Goal: Task Accomplishment & Management: Use online tool/utility

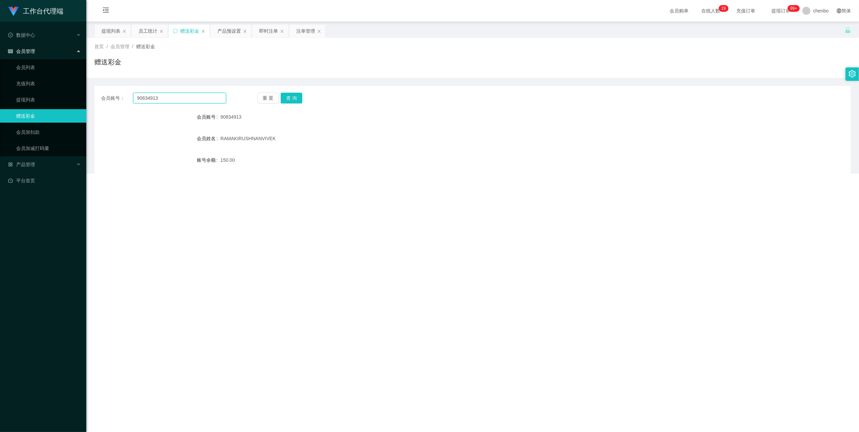
click at [173, 96] on input "90834913" at bounding box center [179, 98] width 93 height 11
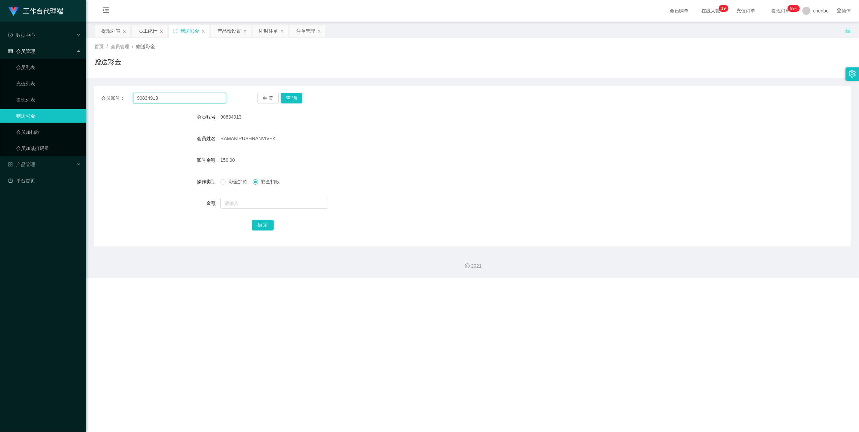
click at [173, 96] on input "90834913" at bounding box center [179, 98] width 93 height 11
paste input "80712508"
type input "80712508"
click at [284, 96] on button "查 询" at bounding box center [292, 98] width 22 height 11
click at [270, 203] on input "text" at bounding box center [274, 203] width 108 height 11
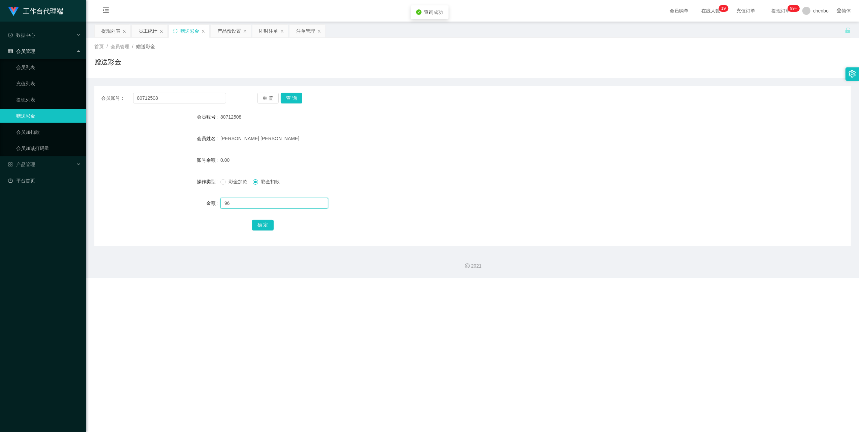
type input "96"
drag, startPoint x: 228, startPoint y: 184, endPoint x: 235, endPoint y: 189, distance: 8.2
click at [228, 184] on span "彩金加款" at bounding box center [238, 181] width 24 height 5
click at [266, 222] on button "确 定" at bounding box center [263, 225] width 22 height 11
click at [26, 98] on link "提现列表" at bounding box center [48, 99] width 65 height 13
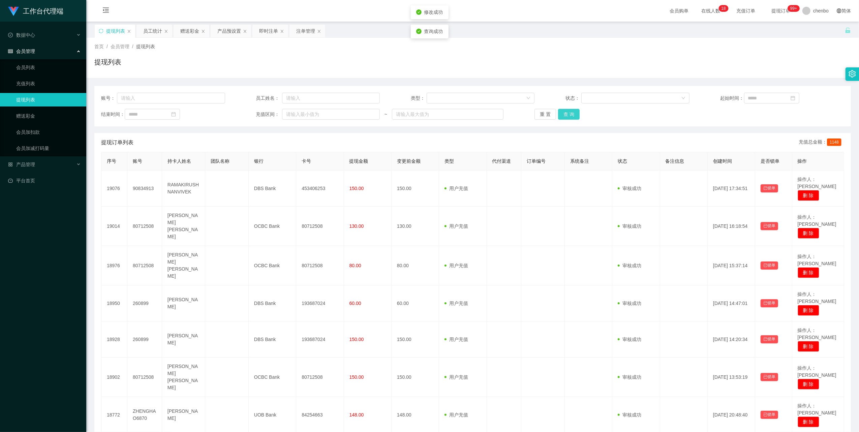
click at [566, 108] on div "账号： 员工姓名： 类型： 状态： 起始时间： 结束时间： 充值区间： ~ 重 置 查 询" at bounding box center [472, 106] width 757 height 40
click at [567, 109] on div "账号： 员工姓名： 类型： 状态： 起始时间： 结束时间： 充值区间： ~ 重 置 查 询" at bounding box center [472, 106] width 757 height 40
drag, startPoint x: 567, startPoint y: 109, endPoint x: 571, endPoint y: 115, distance: 7.4
click at [571, 115] on button "查 询" at bounding box center [569, 114] width 22 height 11
click at [571, 115] on div "重 置 查 询" at bounding box center [597, 114] width 124 height 11
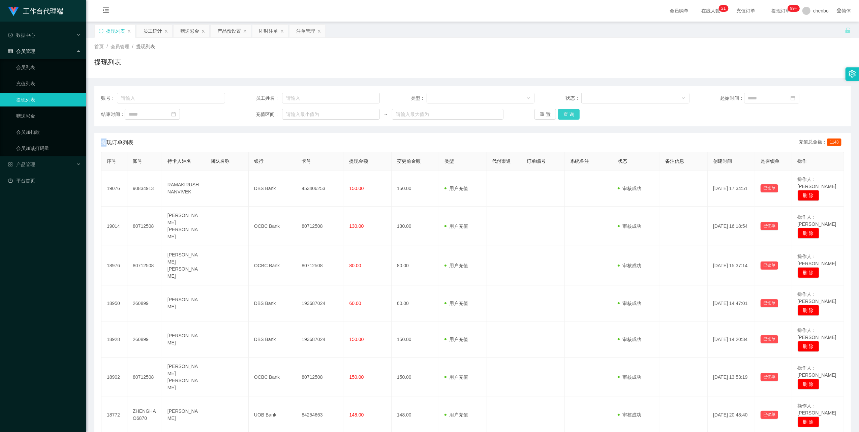
click at [573, 115] on button "查 询" at bounding box center [569, 114] width 22 height 11
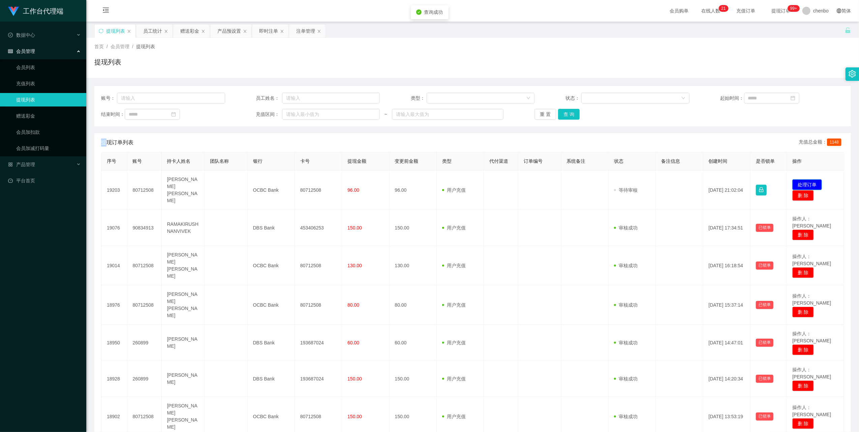
click at [805, 179] on button "处理订单" at bounding box center [807, 184] width 30 height 11
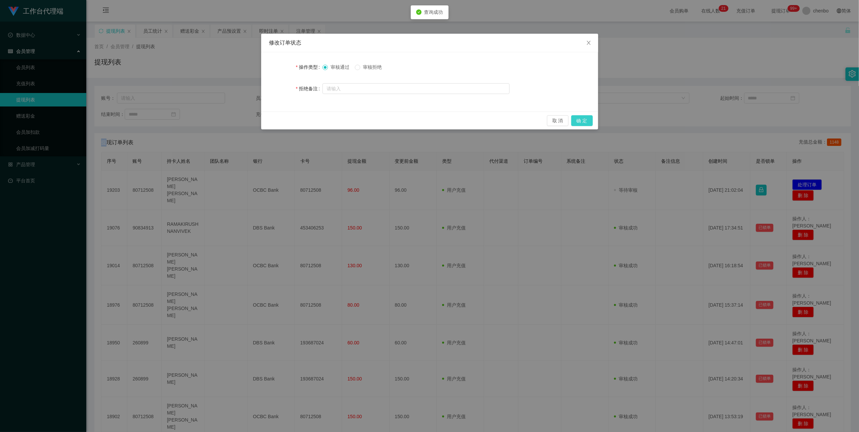
click at [580, 118] on button "确 定" at bounding box center [582, 120] width 22 height 11
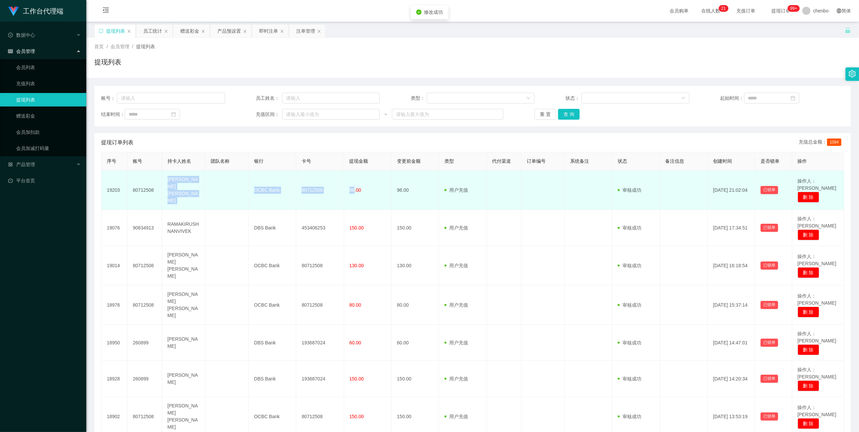
drag, startPoint x: 165, startPoint y: 180, endPoint x: 352, endPoint y: 183, distance: 187.1
click at [352, 183] on tr "19203 80712508 [PERSON_NAME] [PERSON_NAME] OCBC Bank 80712508 96.00 96.00 用户充值 …" at bounding box center [472, 190] width 743 height 39
copy tr "[PERSON_NAME] [PERSON_NAME] OCBC Bank 80712508 96"
